Goal: Information Seeking & Learning: Learn about a topic

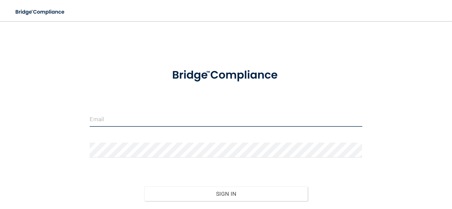
click at [125, 121] on input "email" at bounding box center [226, 119] width 272 height 15
type input "[EMAIL_ADDRESS][DOMAIN_NAME]"
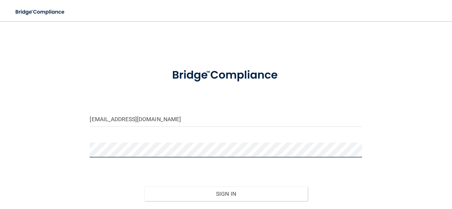
click at [144, 187] on button "Sign In" at bounding box center [225, 194] width 163 height 15
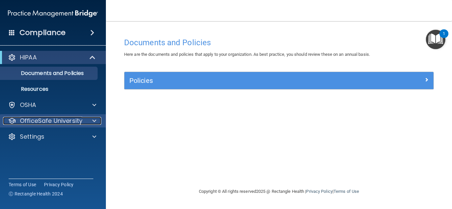
click at [93, 120] on span at bounding box center [94, 121] width 4 height 8
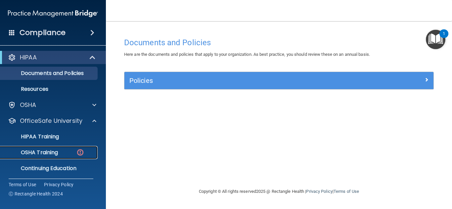
click at [78, 153] on img at bounding box center [80, 153] width 8 height 8
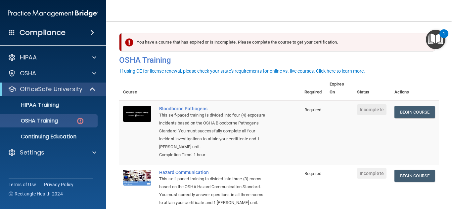
click at [451, 11] on nav "Toggle navigation Amie Goodding amiegoodding98@gmail.com Manage My Enterprise S…" at bounding box center [279, 10] width 346 height 21
click at [451, 12] on nav "Toggle navigation Amie Goodding amiegoodding98@gmail.com Manage My Enterprise S…" at bounding box center [279, 10] width 346 height 21
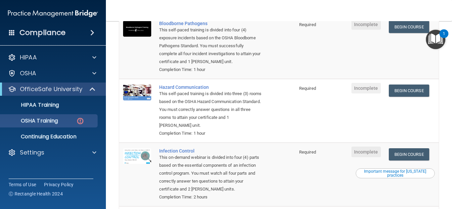
scroll to position [84, 0]
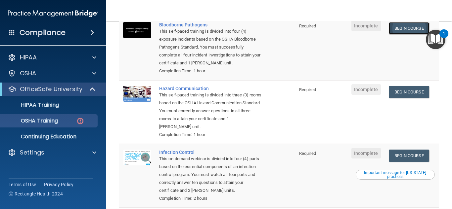
click at [403, 27] on link "Begin Course" at bounding box center [409, 28] width 40 height 12
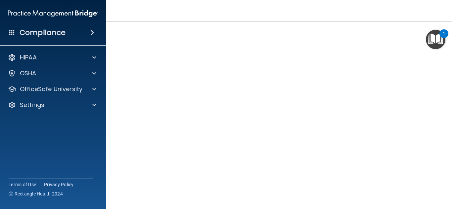
scroll to position [25, 0]
click at [434, 43] on img "Open Resource Center, 1 new notification" at bounding box center [436, 40] width 20 height 20
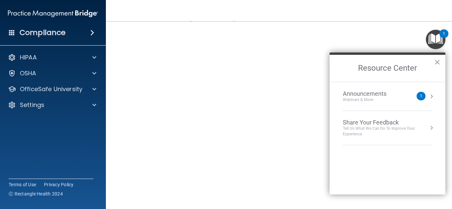
click at [433, 95] on button "Resource Center" at bounding box center [431, 96] width 7 height 7
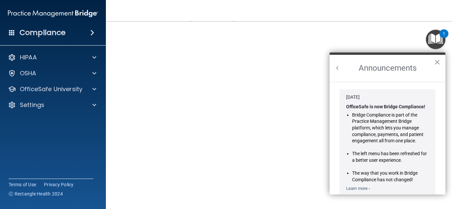
scroll to position [0, 0]
click at [338, 68] on button "Back to Resource Center Home" at bounding box center [337, 68] width 7 height 7
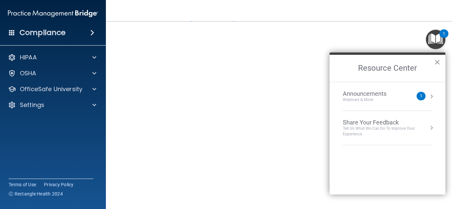
click at [438, 61] on button "×" at bounding box center [437, 62] width 6 height 11
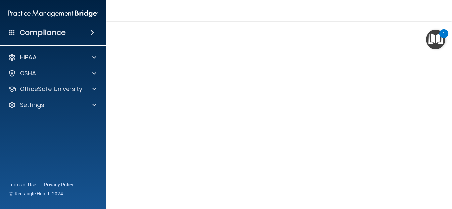
scroll to position [25, 0]
click at [437, 76] on div "Bloodborne Pathogens Training This course doesn’t expire until . Are you sure y…" at bounding box center [279, 123] width 320 height 229
click at [427, 44] on img "Open Resource Center, 1 new notification" at bounding box center [436, 40] width 20 height 20
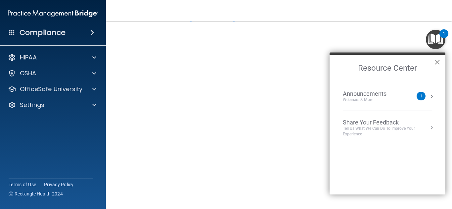
click at [438, 66] on button "×" at bounding box center [437, 62] width 6 height 11
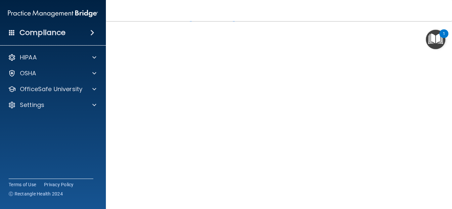
click at [66, 97] on div "HIPAA Documents and Policies Report an Incident Business Associates Emergency P…" at bounding box center [53, 82] width 106 height 69
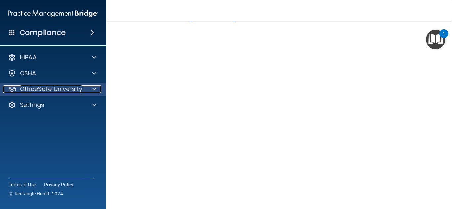
click at [85, 89] on div at bounding box center [93, 89] width 17 height 8
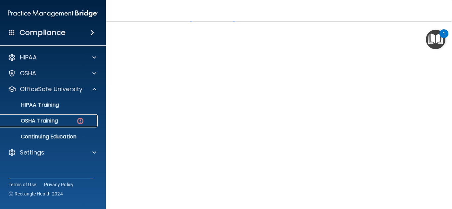
click at [52, 120] on p "OSHA Training" at bounding box center [31, 121] width 54 height 7
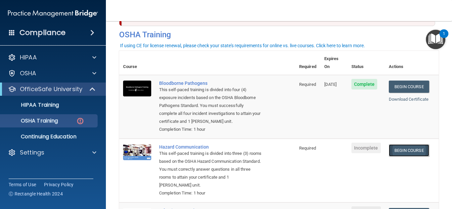
click at [417, 147] on link "Begin Course" at bounding box center [409, 151] width 40 height 12
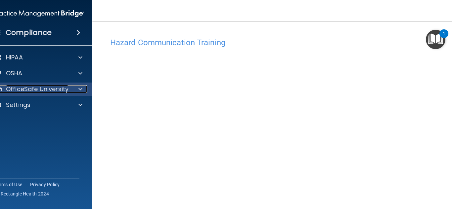
click at [69, 85] on div "OfficeSafe University" at bounding box center [30, 89] width 82 height 8
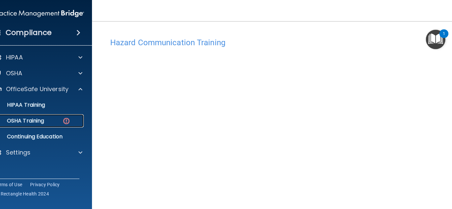
click at [59, 118] on div "OSHA Training" at bounding box center [35, 121] width 90 height 7
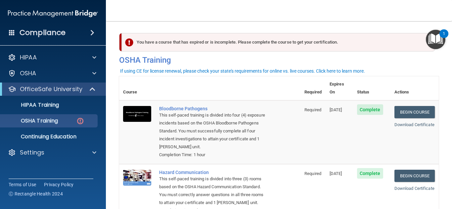
click at [451, 83] on main "You have a course that has expired or is incomplete. Please complete the course…" at bounding box center [279, 115] width 346 height 188
